Goal: Task Accomplishment & Management: Complete application form

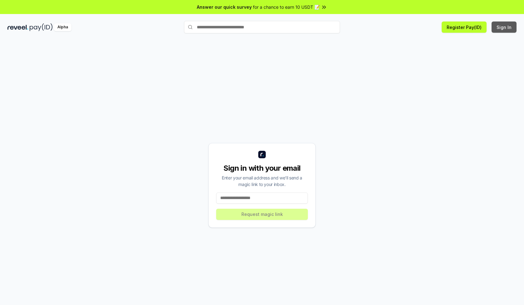
click at [504, 27] on button "Sign In" at bounding box center [503, 27] width 25 height 11
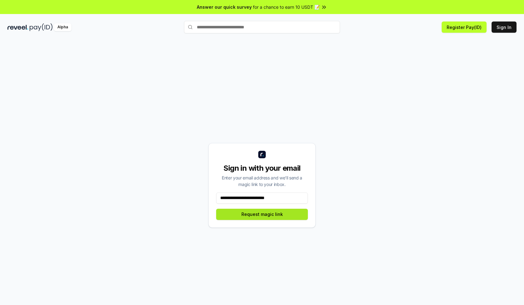
type input "**********"
click at [262, 214] on button "Request magic link" at bounding box center [262, 214] width 92 height 11
